Goal: Book appointment/travel/reservation

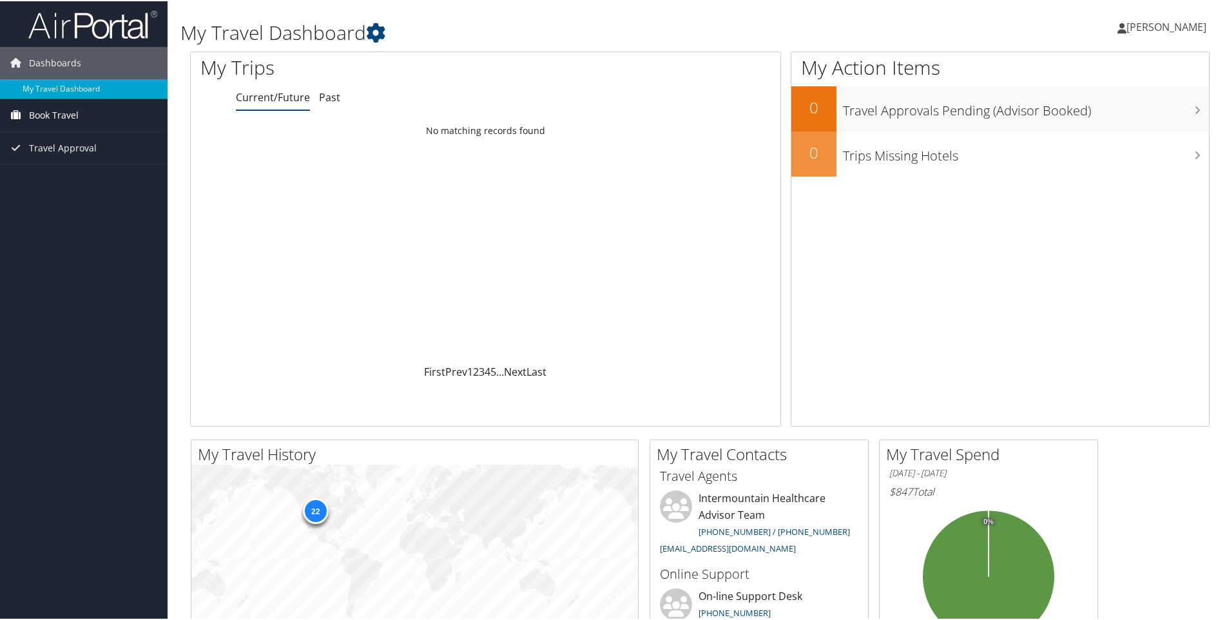
click at [48, 113] on span "Book Travel" at bounding box center [54, 114] width 50 height 32
click at [55, 115] on span "Book Travel" at bounding box center [54, 114] width 50 height 32
click at [66, 89] on link "My Travel Dashboard" at bounding box center [84, 87] width 168 height 19
click at [54, 86] on link "My Travel Dashboard" at bounding box center [84, 87] width 168 height 19
click at [59, 115] on span "Book Travel" at bounding box center [54, 114] width 50 height 32
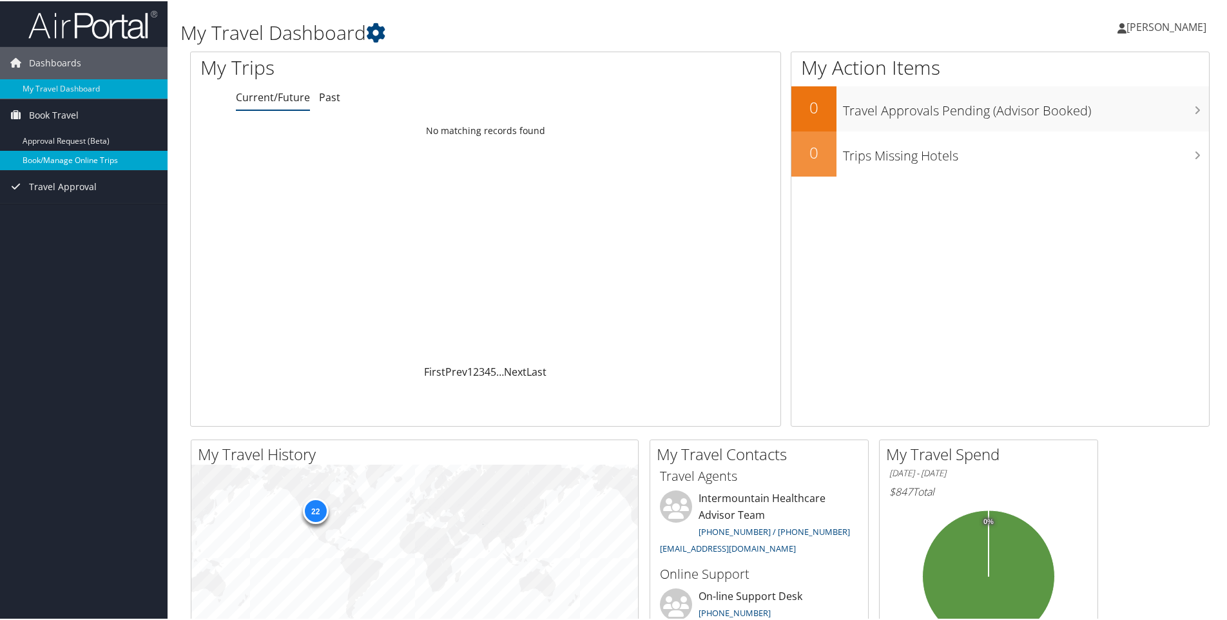
click at [60, 162] on link "Book/Manage Online Trips" at bounding box center [84, 159] width 168 height 19
